Goal: Transaction & Acquisition: Book appointment/travel/reservation

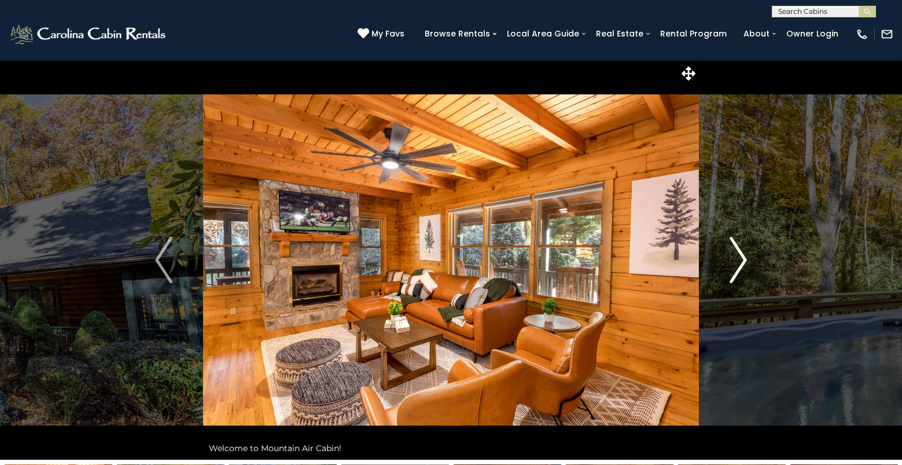
click at [744, 252] on img "Next" at bounding box center [738, 260] width 17 height 46
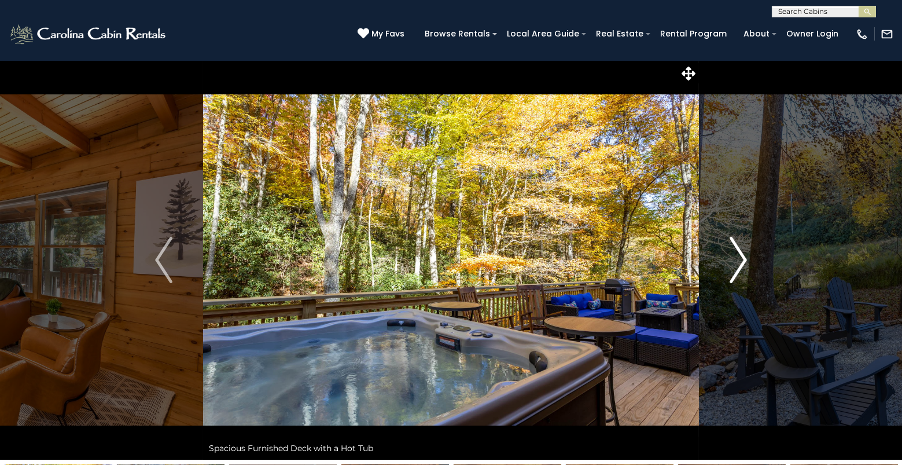
click at [744, 252] on img "Next" at bounding box center [738, 260] width 17 height 46
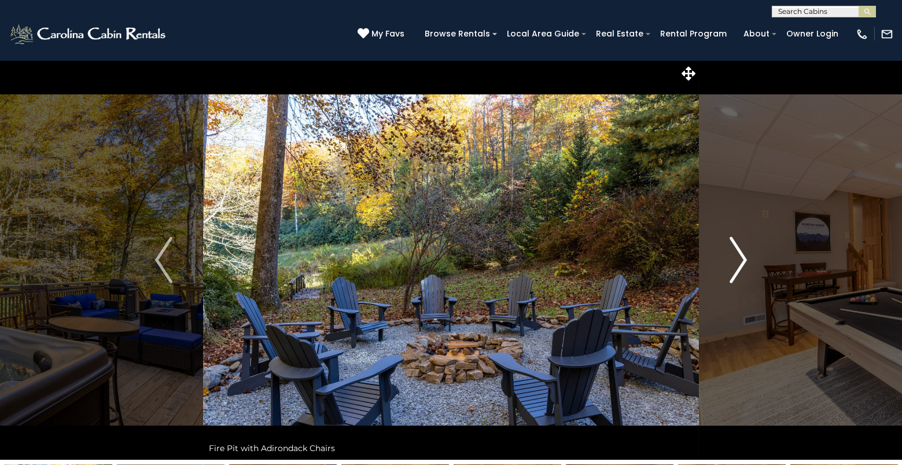
click at [744, 252] on img "Next" at bounding box center [738, 260] width 17 height 46
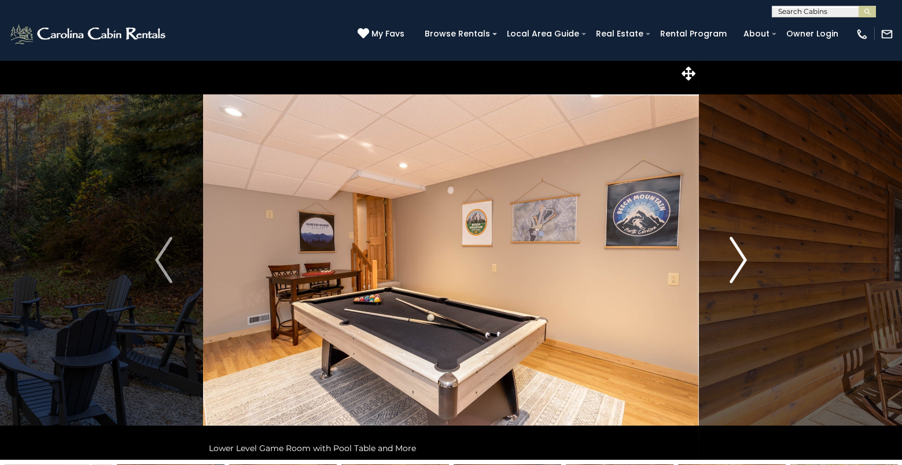
click at [744, 252] on img "Next" at bounding box center [738, 260] width 17 height 46
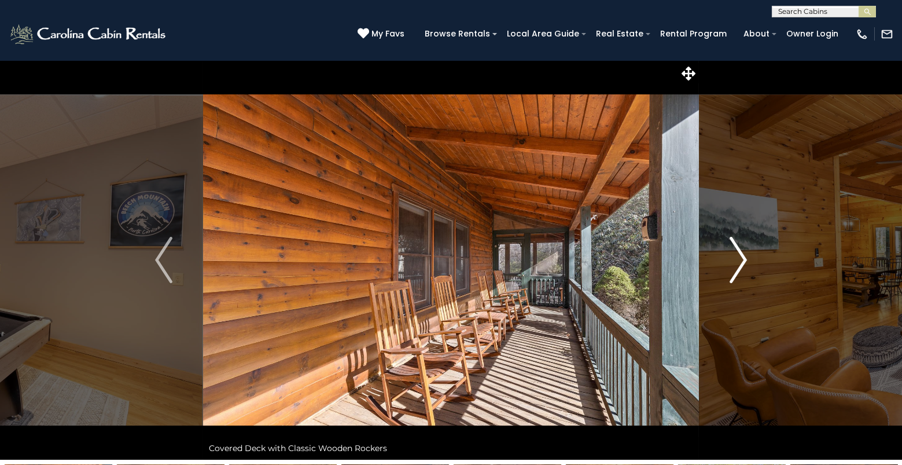
click at [744, 252] on img "Next" at bounding box center [738, 260] width 17 height 46
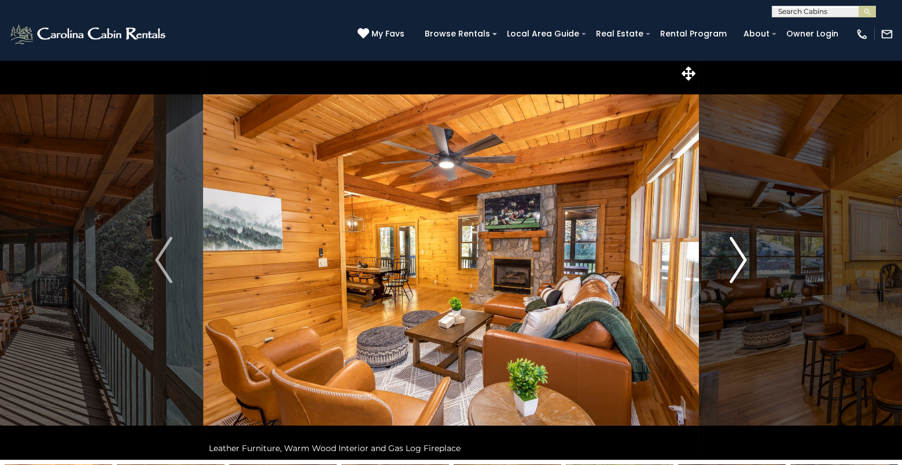
click at [744, 252] on img "Next" at bounding box center [738, 260] width 17 height 46
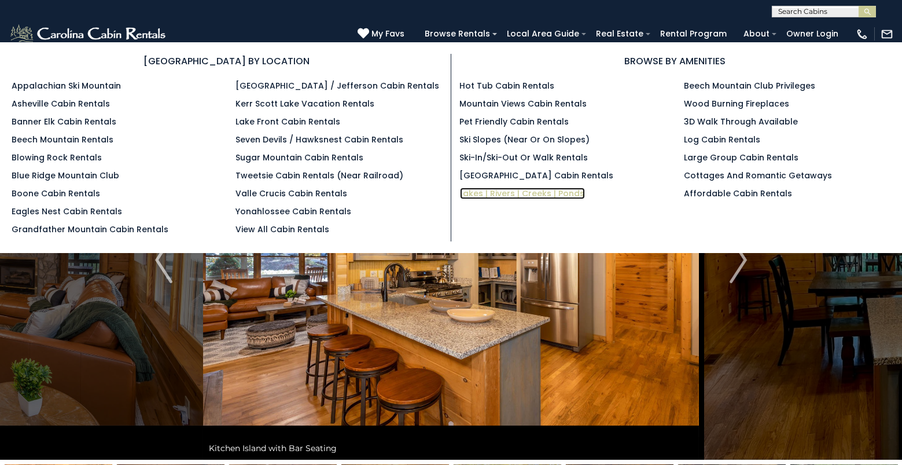
click at [504, 193] on link "Lakes | Rivers | Creeks | Ponds" at bounding box center [522, 194] width 125 height 12
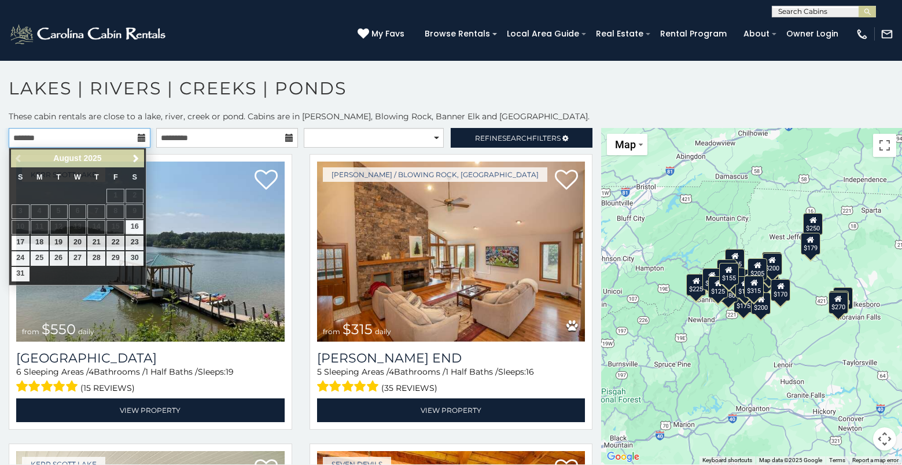
click at [121, 140] on input "text" at bounding box center [80, 138] width 142 height 20
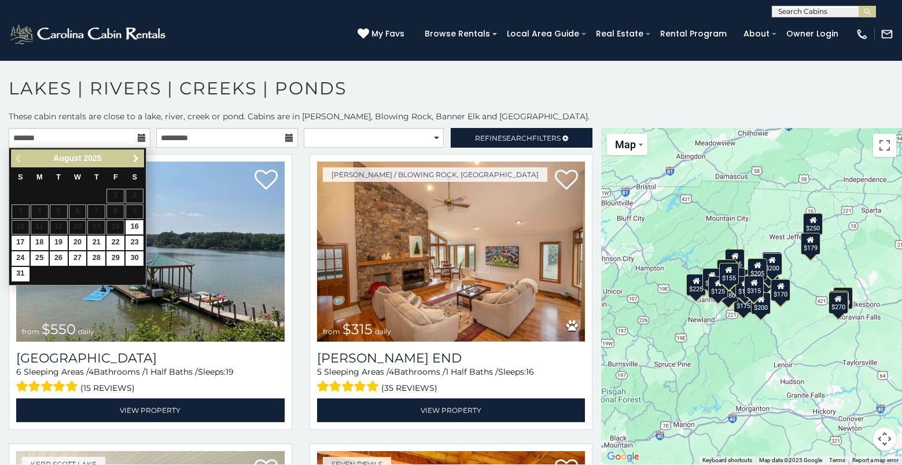
click at [135, 156] on span "Next" at bounding box center [135, 158] width 9 height 9
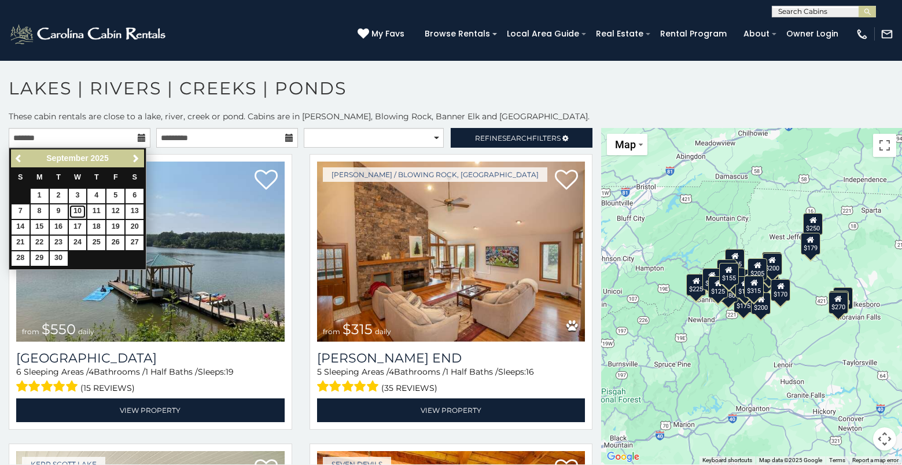
click at [75, 210] on link "10" at bounding box center [78, 211] width 18 height 14
type input "**********"
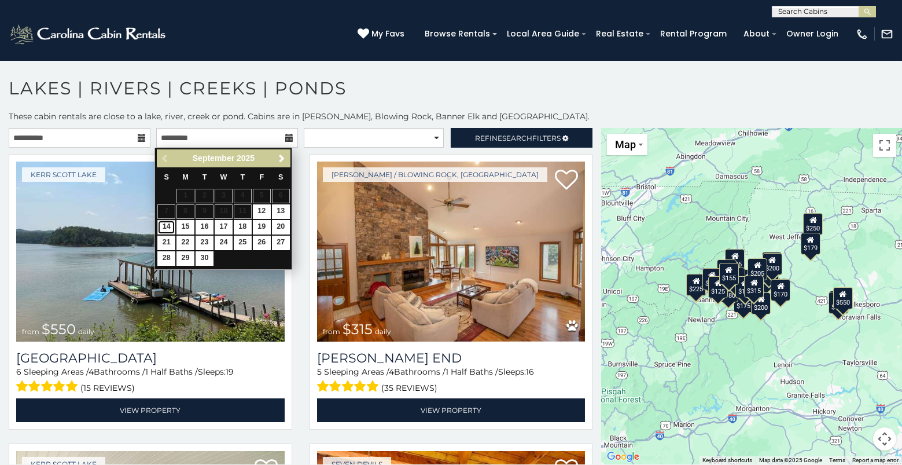
click at [164, 222] on link "14" at bounding box center [166, 227] width 18 height 14
type input "**********"
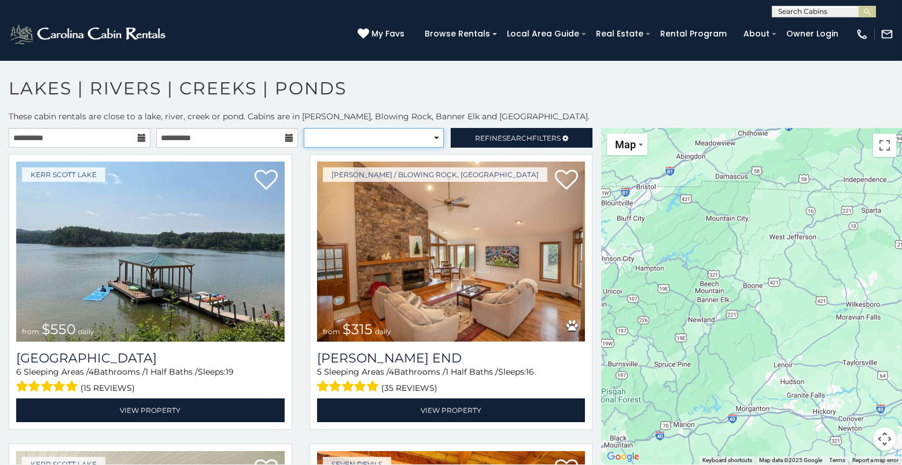
click at [419, 132] on select "**********" at bounding box center [374, 138] width 141 height 20
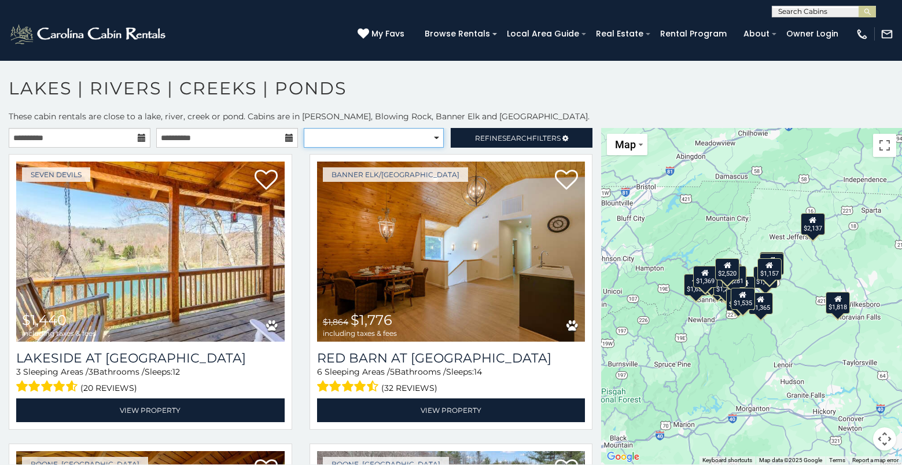
select select "**********"
click at [304, 128] on select "**********" at bounding box center [374, 138] width 141 height 20
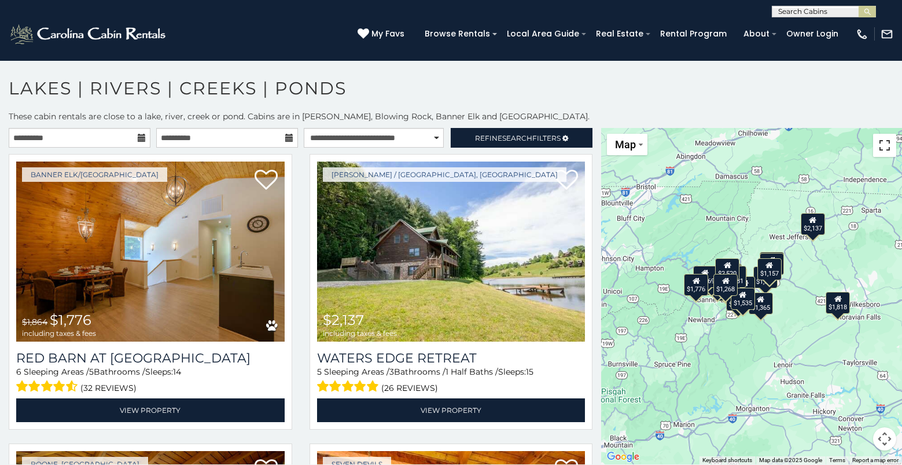
click at [885, 144] on button "Toggle fullscreen view" at bounding box center [884, 145] width 23 height 23
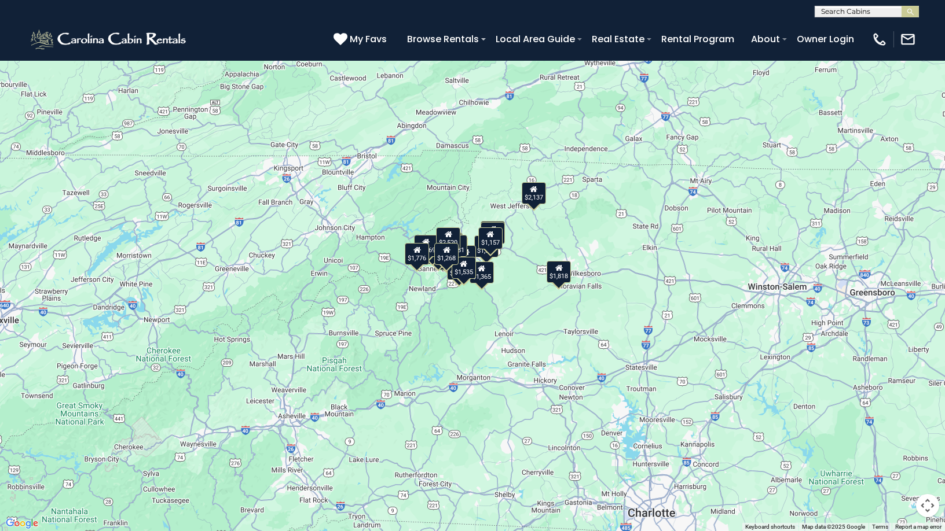
click at [531, 247] on div "$1,776 $2,137 $1,657 $1,440 $1,501 $1,566 $1,652 $1,303 $1,458 $1,552 $1,365 $1…" at bounding box center [472, 265] width 945 height 531
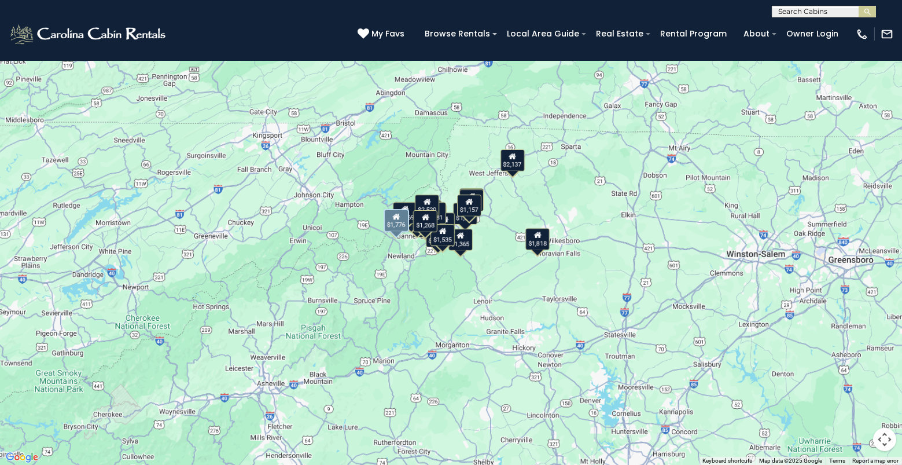
scroll to position [67, 0]
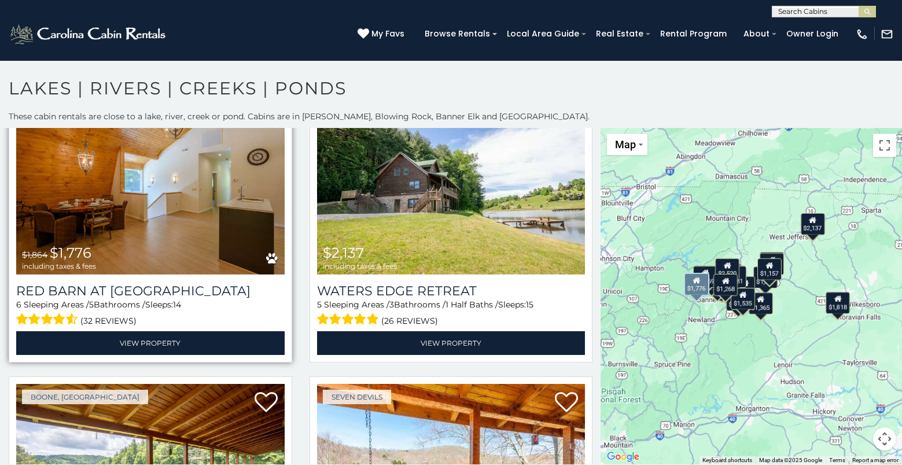
click at [157, 205] on img at bounding box center [150, 184] width 269 height 180
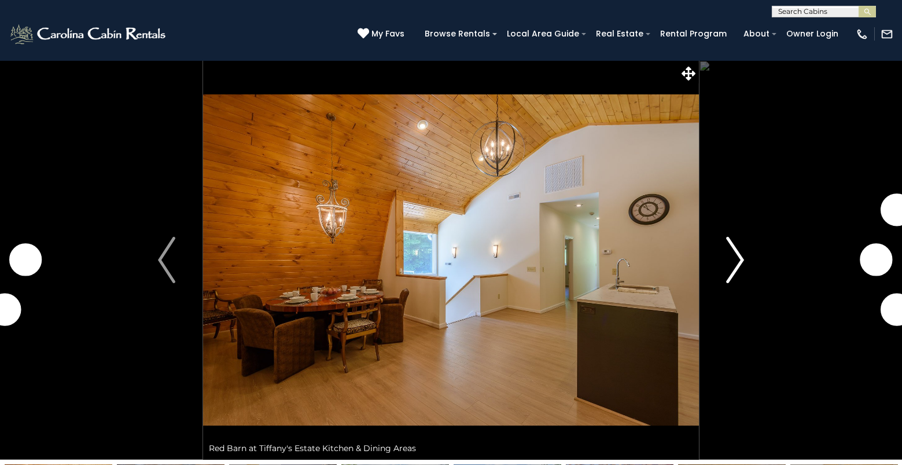
click at [732, 266] on img "Next" at bounding box center [735, 260] width 17 height 46
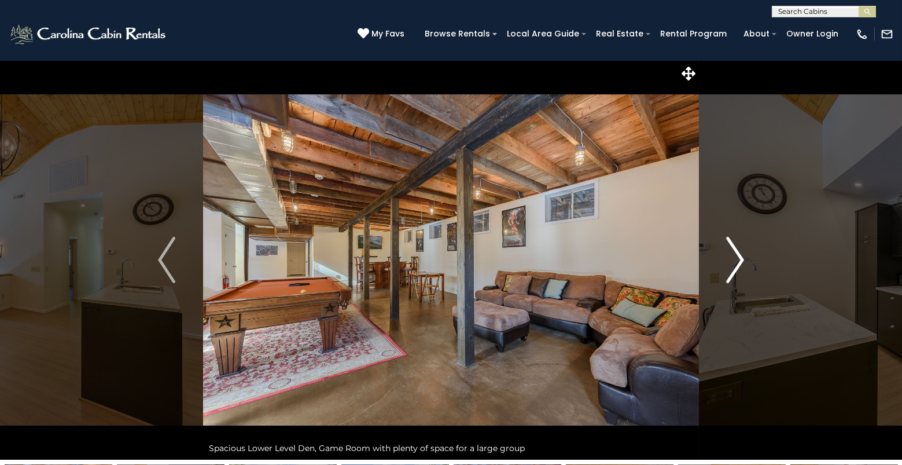
click at [732, 266] on img "Next" at bounding box center [735, 260] width 17 height 46
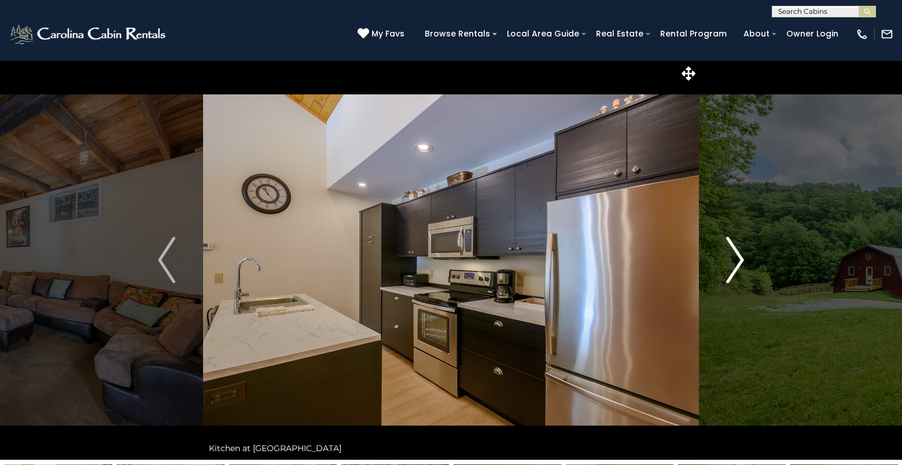
click at [732, 265] on img "Next" at bounding box center [735, 260] width 17 height 46
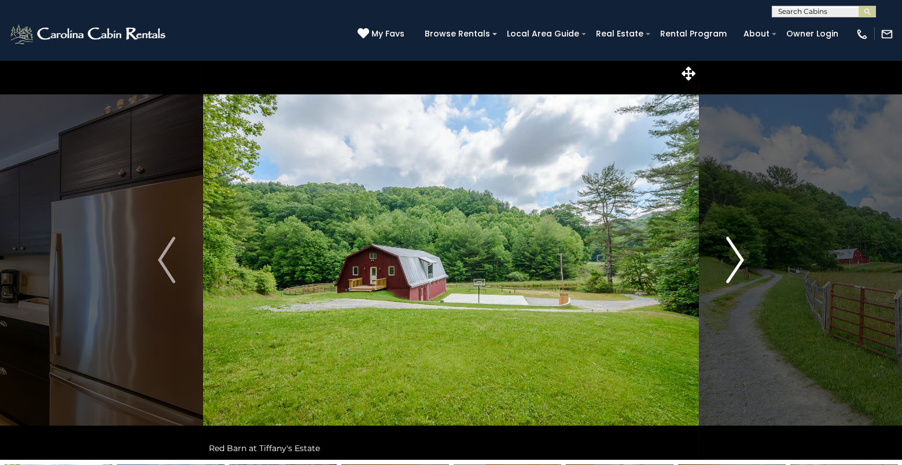
click at [732, 265] on img "Next" at bounding box center [735, 260] width 17 height 46
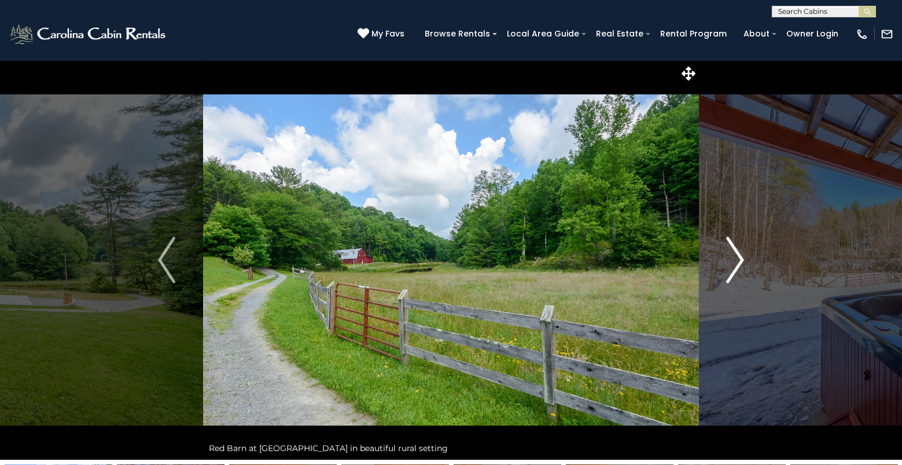
click at [732, 265] on img "Next" at bounding box center [735, 260] width 17 height 46
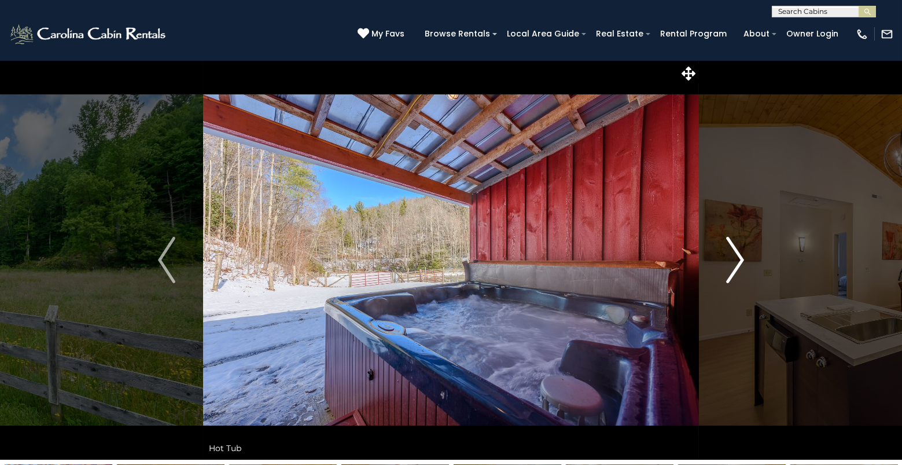
click at [732, 265] on img "Next" at bounding box center [735, 260] width 17 height 46
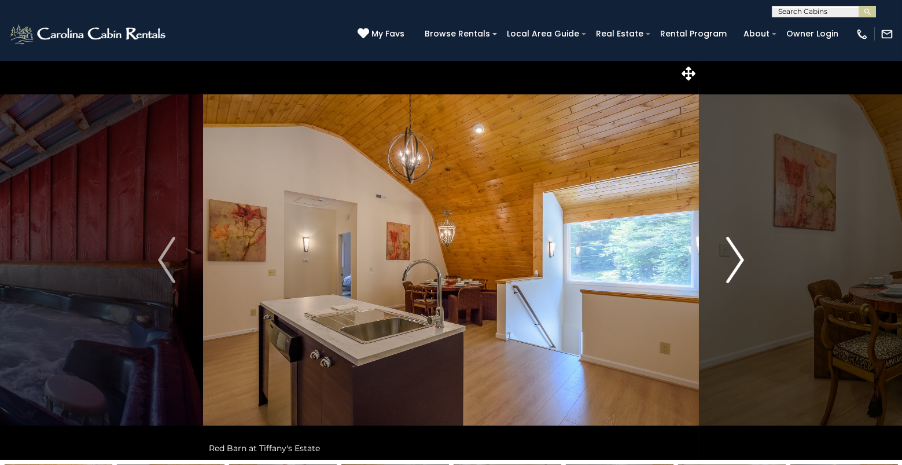
click at [732, 265] on img "Next" at bounding box center [735, 260] width 17 height 46
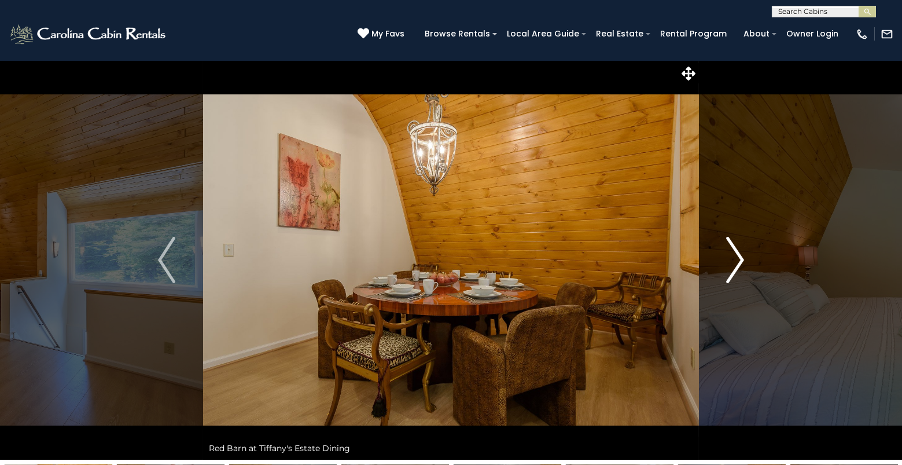
click at [732, 265] on img "Next" at bounding box center [735, 260] width 17 height 46
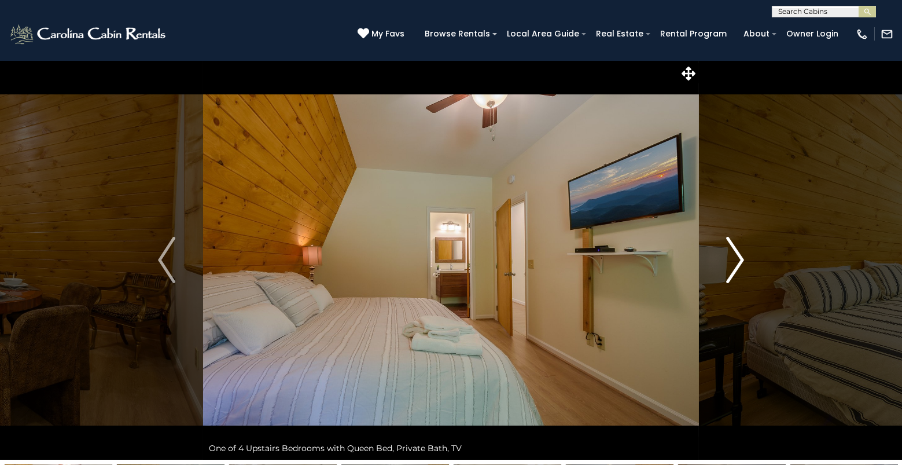
click at [732, 265] on img "Next" at bounding box center [735, 260] width 17 height 46
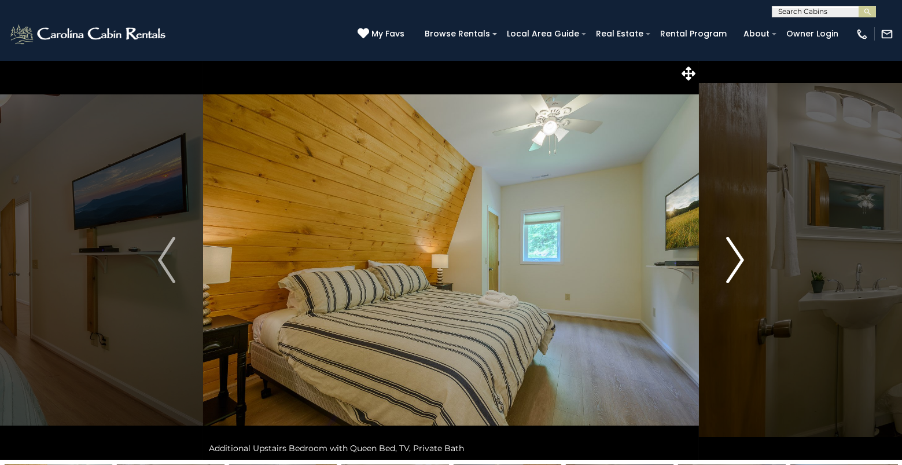
click at [732, 265] on img "Next" at bounding box center [735, 260] width 17 height 46
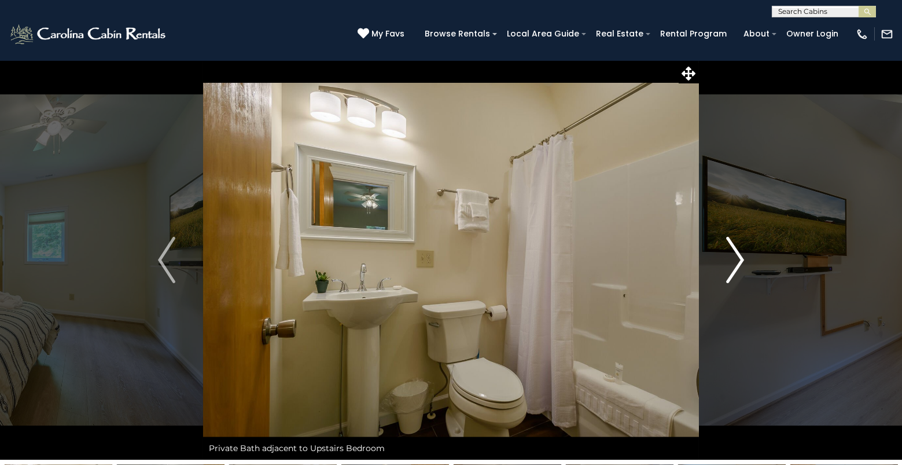
click at [732, 265] on img "Next" at bounding box center [735, 260] width 17 height 46
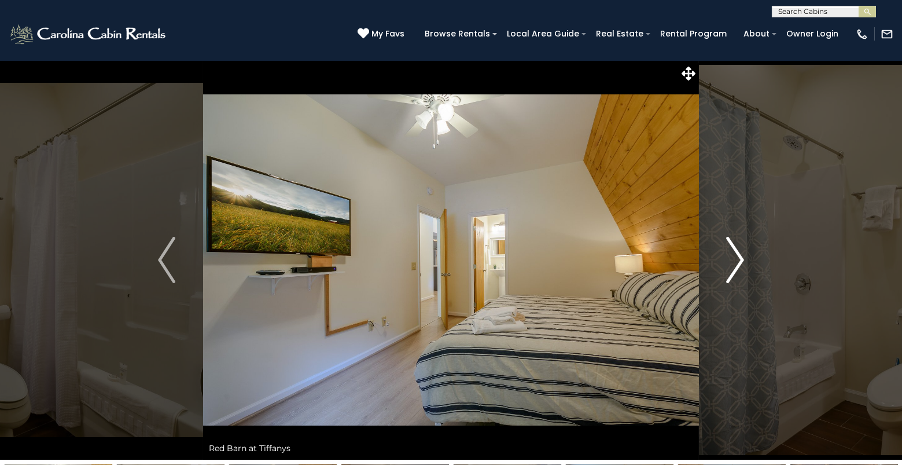
click at [732, 265] on img "Next" at bounding box center [735, 260] width 17 height 46
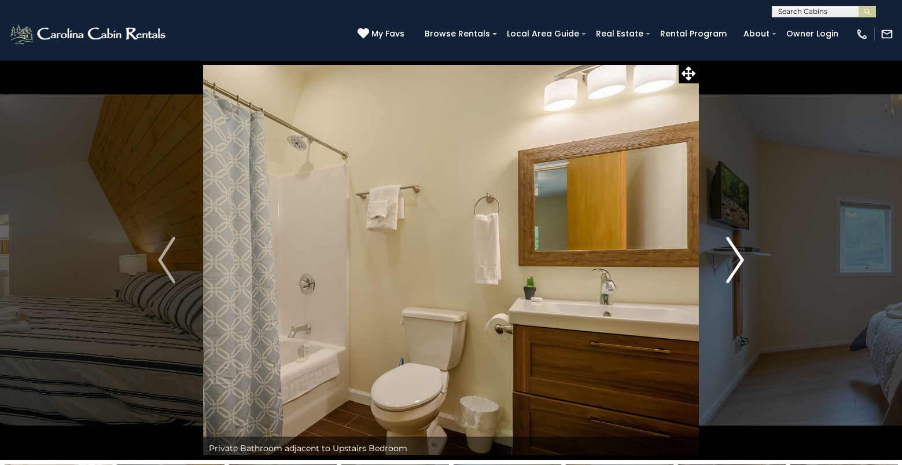
click at [732, 265] on img "Next" at bounding box center [735, 260] width 17 height 46
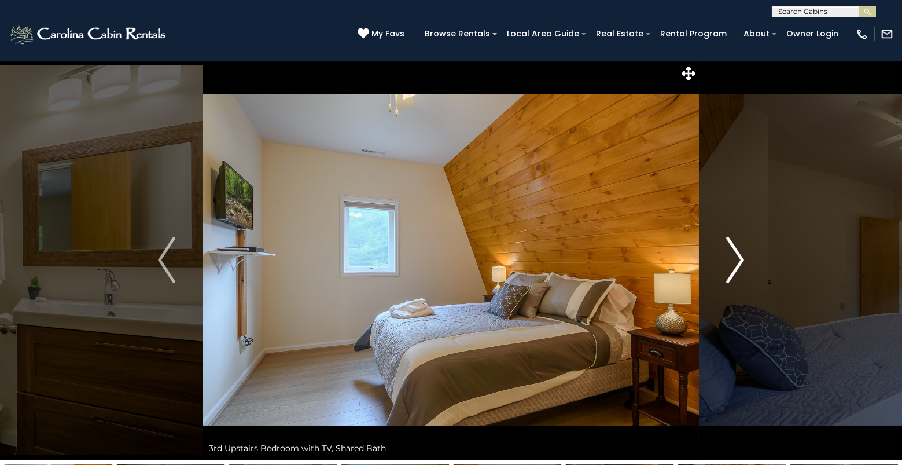
click at [732, 265] on img "Next" at bounding box center [735, 260] width 17 height 46
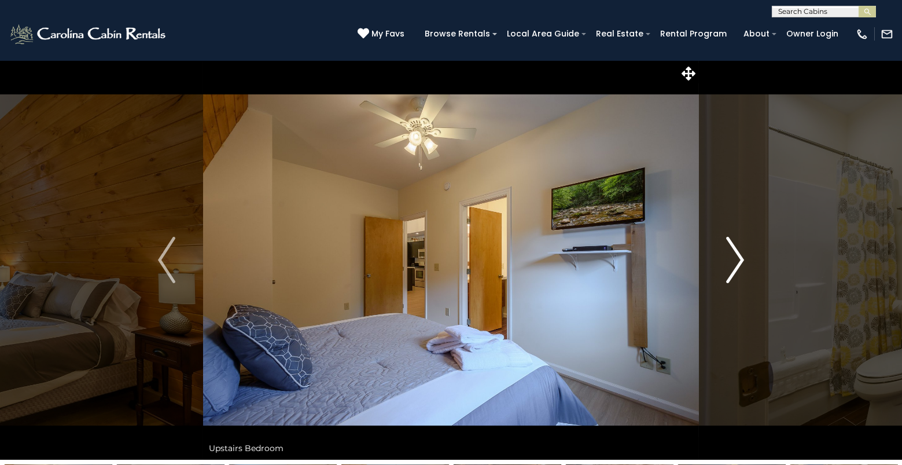
click at [732, 265] on img "Next" at bounding box center [735, 260] width 17 height 46
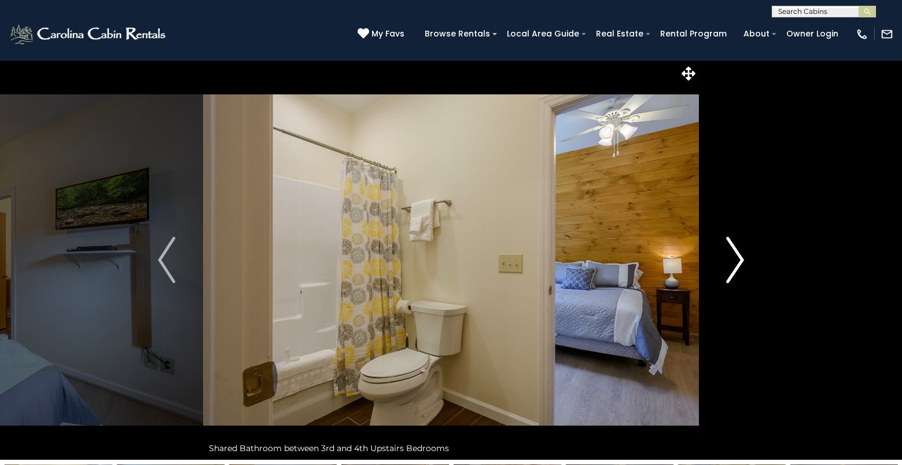
click at [732, 265] on img "Next" at bounding box center [735, 260] width 17 height 46
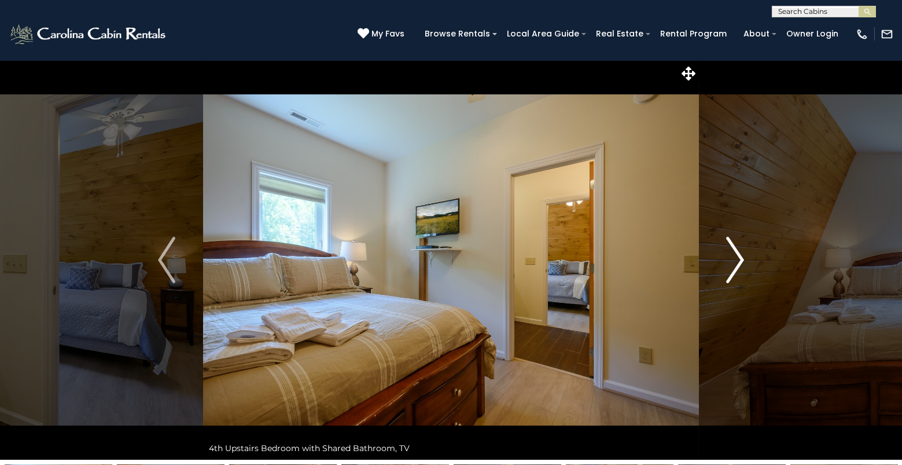
click at [732, 265] on img "Next" at bounding box center [735, 260] width 17 height 46
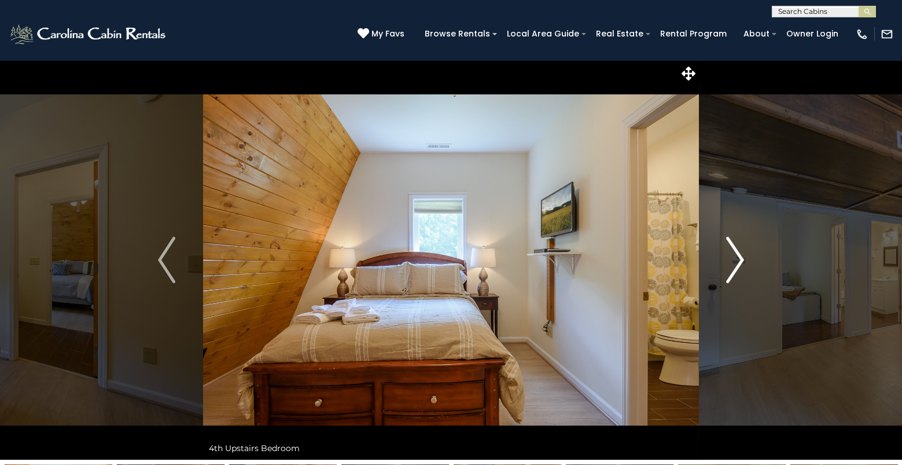
click at [732, 265] on img "Next" at bounding box center [735, 260] width 17 height 46
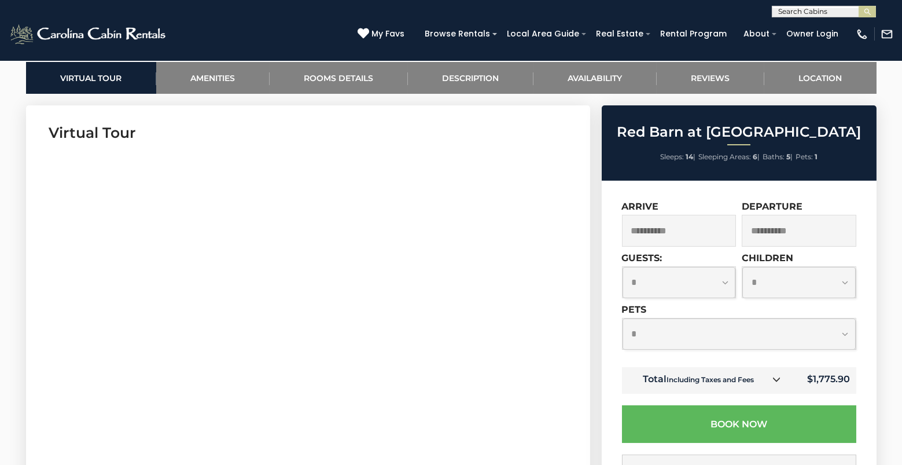
scroll to position [549, 0]
click at [473, 72] on link "Description" at bounding box center [471, 78] width 126 height 32
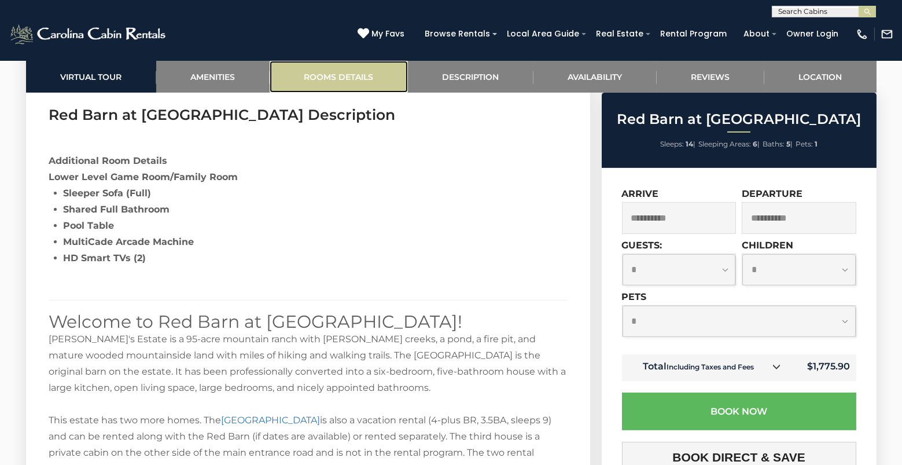
click at [367, 79] on link "Rooms Details" at bounding box center [339, 77] width 138 height 32
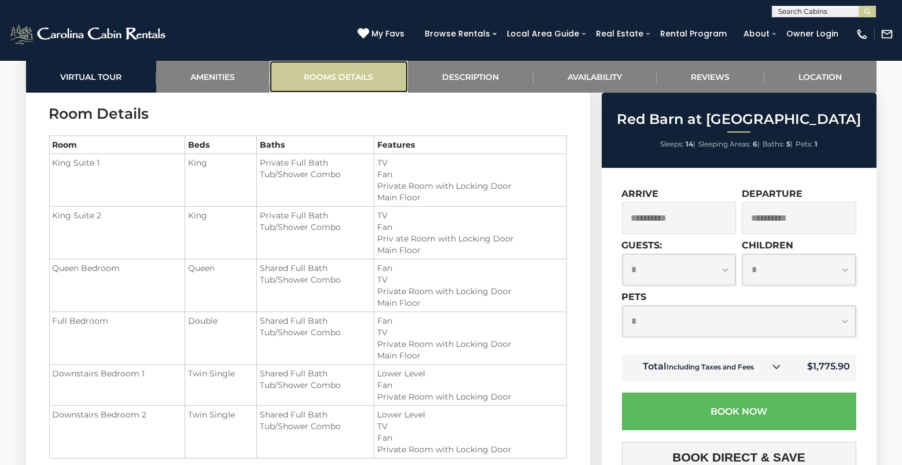
scroll to position [1381, 0]
